Goal: Find specific page/section: Find specific page/section

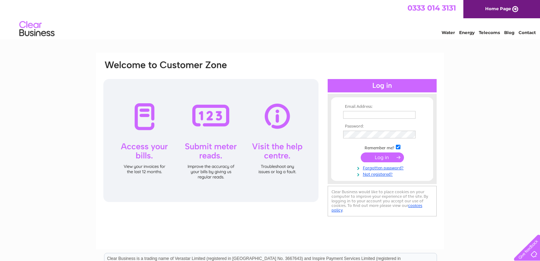
type input "[EMAIL_ADDRESS][DOMAIN_NAME]"
click at [383, 159] on input "submit" at bounding box center [382, 158] width 43 height 10
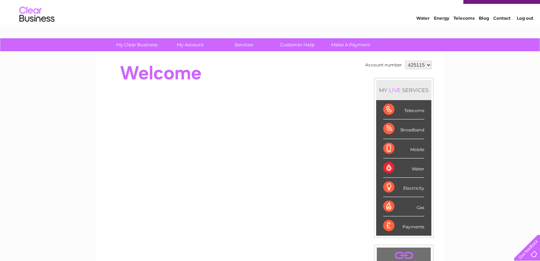
scroll to position [15, 0]
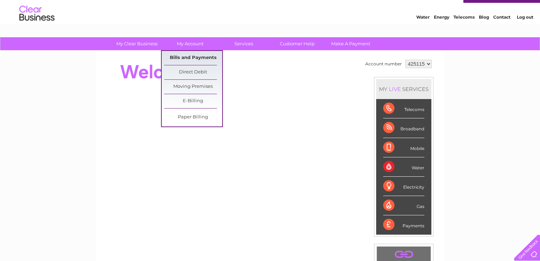
click at [188, 56] on link "Bills and Payments" at bounding box center [193, 58] width 58 height 14
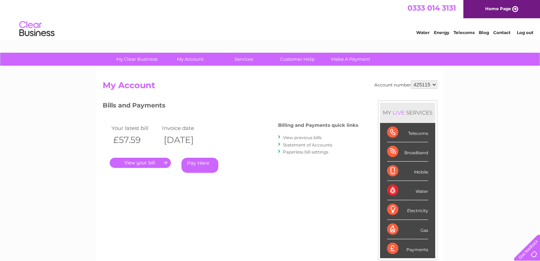
click at [155, 163] on link "." at bounding box center [140, 163] width 61 height 10
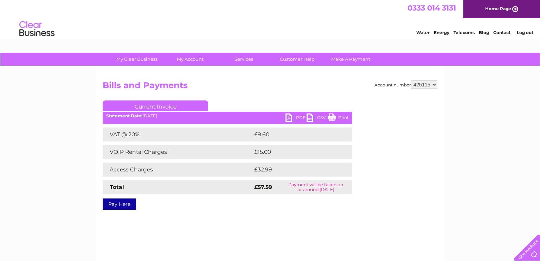
click at [347, 117] on link "Print" at bounding box center [338, 119] width 21 height 10
click at [430, 213] on div "Account number 425115 Bills and Payments Current Invoice PDF CSV Print VAT @ 20%" at bounding box center [270, 164] width 348 height 197
